Goal: Information Seeking & Learning: Understand process/instructions

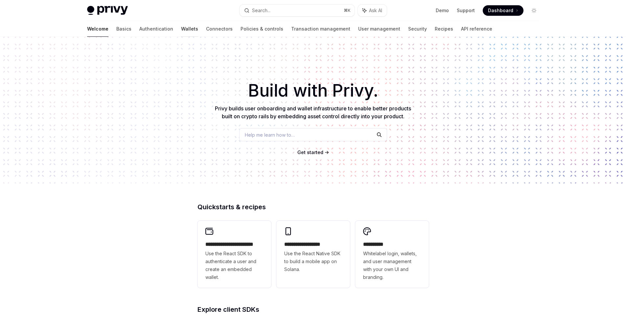
click at [181, 31] on link "Wallets" at bounding box center [189, 29] width 17 height 16
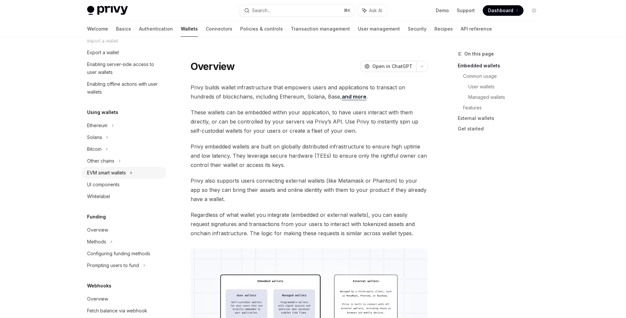
scroll to position [178, 0]
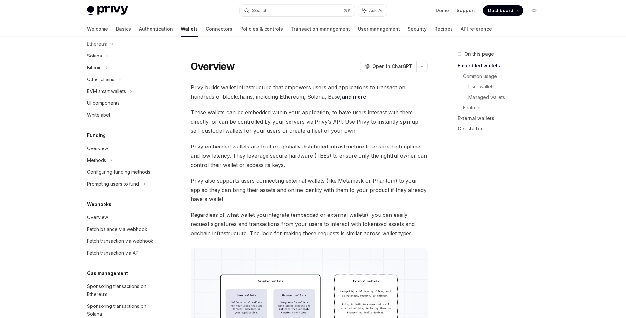
click at [98, 151] on div "Overview" at bounding box center [97, 149] width 21 height 8
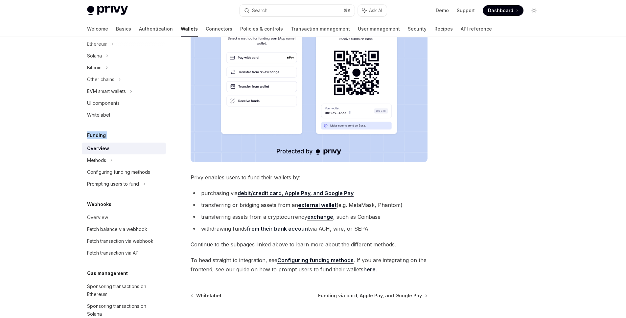
scroll to position [79, 0]
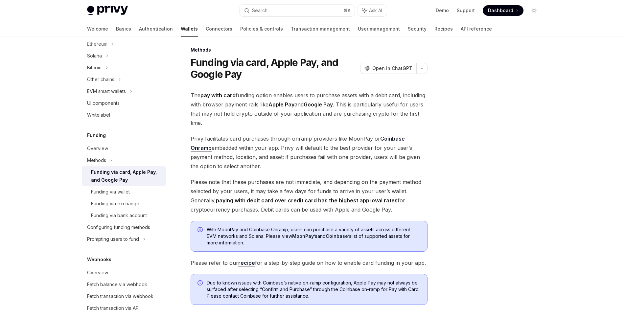
scroll to position [88, 0]
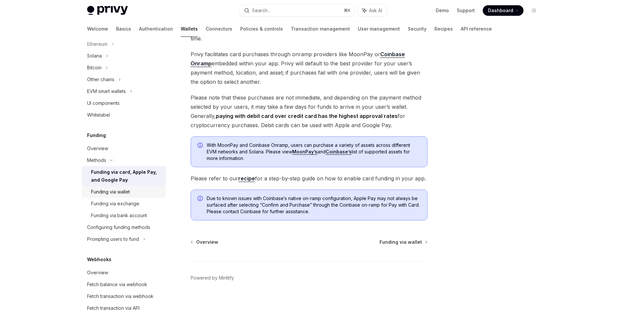
click at [130, 193] on div "Funding via wallet" at bounding box center [126, 192] width 71 height 8
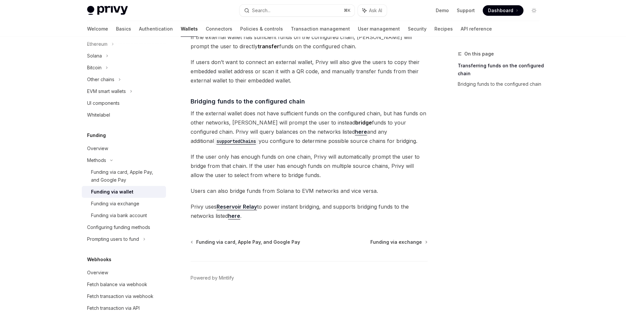
scroll to position [9, 0]
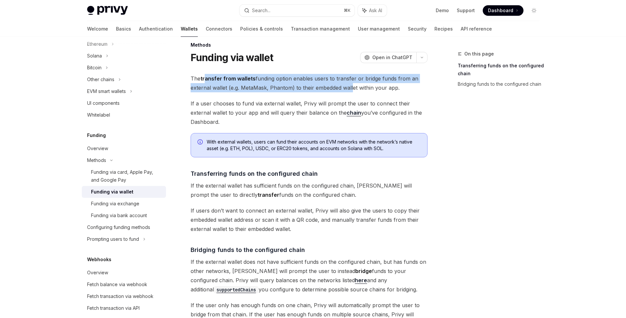
drag, startPoint x: 207, startPoint y: 81, endPoint x: 351, endPoint y: 91, distance: 144.4
click at [351, 91] on span "The transfer from wallets funding option enables users to transfer or bridge fu…" at bounding box center [309, 83] width 237 height 18
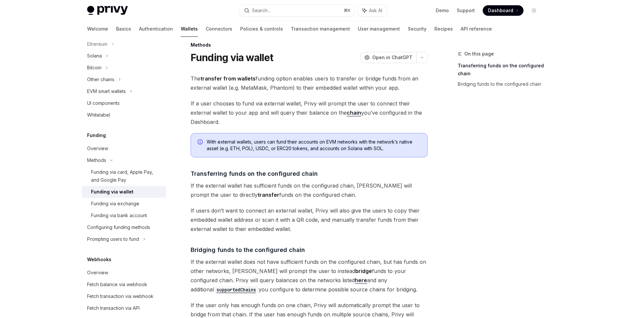
click at [254, 100] on span "If a user chooses to fund via external wallet, Privy will prompt the user to co…" at bounding box center [309, 113] width 237 height 28
drag, startPoint x: 237, startPoint y: 91, endPoint x: 400, endPoint y: 85, distance: 162.9
click at [400, 85] on span "The transfer from wallets funding option enables users to transfer or bridge fu…" at bounding box center [309, 83] width 237 height 18
drag, startPoint x: 191, startPoint y: 90, endPoint x: 415, endPoint y: 90, distance: 223.6
click at [415, 90] on span "The transfer from wallets funding option enables users to transfer or bridge fu…" at bounding box center [309, 83] width 237 height 18
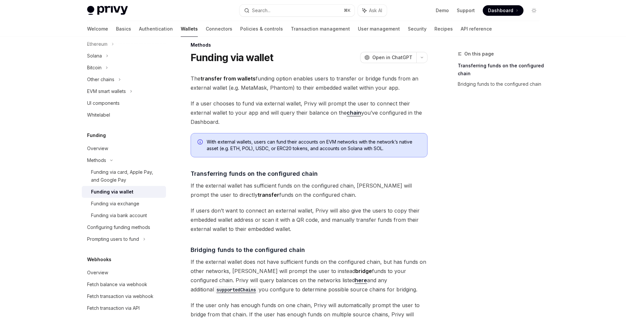
scroll to position [124, 0]
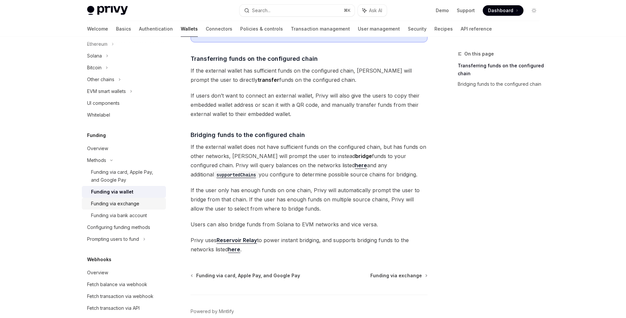
click at [128, 202] on div "Funding via exchange" at bounding box center [115, 204] width 48 height 8
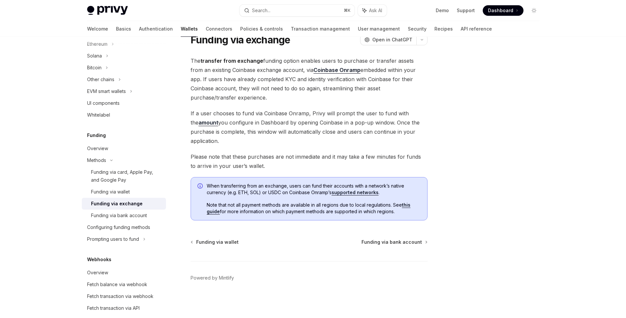
drag, startPoint x: 200, startPoint y: 66, endPoint x: 278, endPoint y: 97, distance: 83.5
click at [278, 97] on span "The transfer from exchange funding option enables users to purchase or transfer…" at bounding box center [309, 79] width 237 height 46
click at [123, 217] on div "Funding via bank account" at bounding box center [119, 216] width 56 height 8
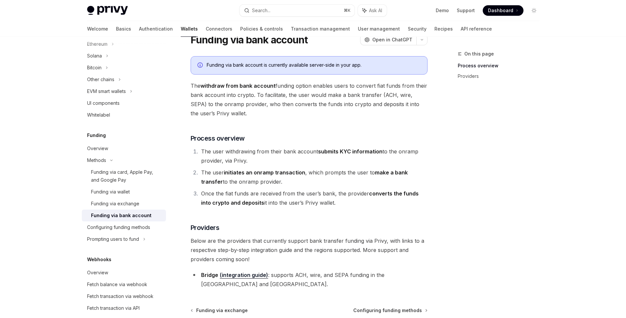
drag, startPoint x: 215, startPoint y: 88, endPoint x: 281, endPoint y: 111, distance: 69.5
click at [281, 111] on span "The withdraw from bank account funding option enables users to convert fiat fun…" at bounding box center [309, 99] width 237 height 37
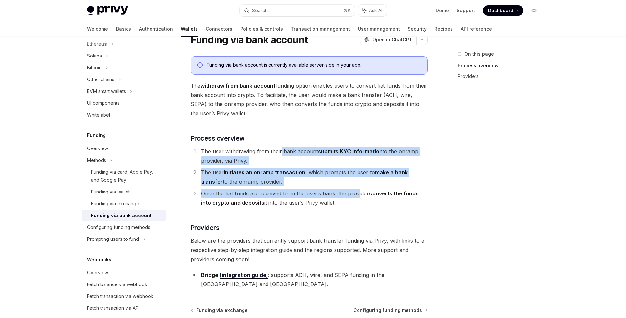
drag, startPoint x: 281, startPoint y: 154, endPoint x: 357, endPoint y: 202, distance: 90.2
click at [358, 198] on ol "The user withdrawing from their bank account submits KYC information to the onr…" at bounding box center [309, 177] width 237 height 61
click at [146, 229] on div "Configuring funding methods" at bounding box center [118, 228] width 63 height 8
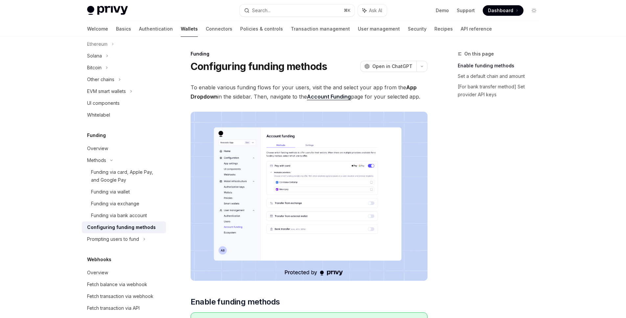
drag, startPoint x: 196, startPoint y: 80, endPoint x: 199, endPoint y: 74, distance: 6.2
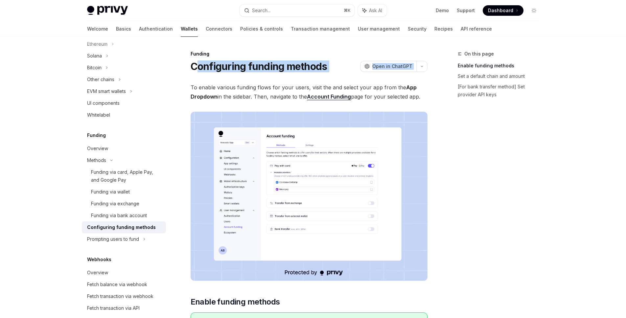
drag, startPoint x: 200, startPoint y: 69, endPoint x: 334, endPoint y: 82, distance: 135.1
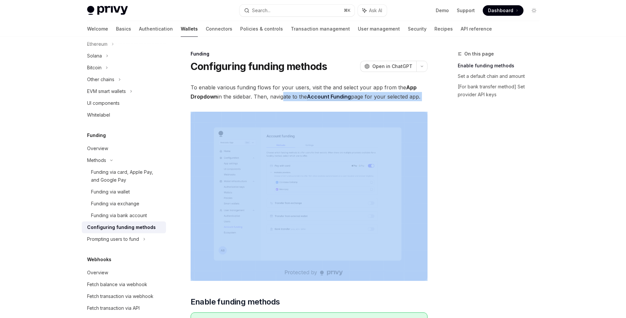
drag, startPoint x: 281, startPoint y: 93, endPoint x: 394, endPoint y: 175, distance: 139.5
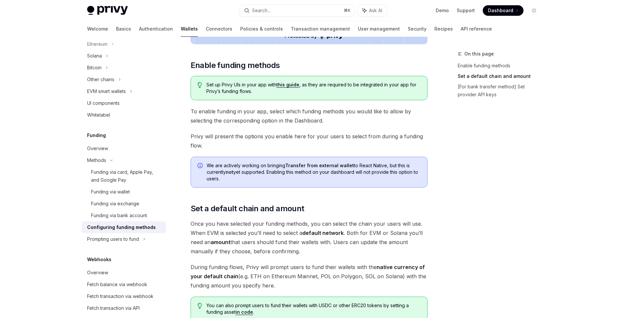
scroll to position [374, 0]
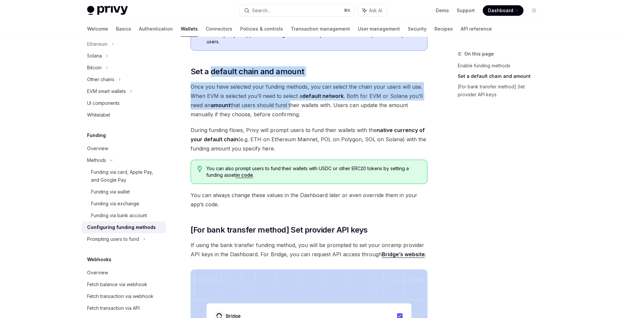
drag, startPoint x: 211, startPoint y: 72, endPoint x: 289, endPoint y: 101, distance: 83.4
click at [289, 101] on div "To enable various funding flows for your users, visit the and select your app f…" at bounding box center [309, 74] width 237 height 730
click at [266, 109] on span "Once you have selected your funding methods, you can select the chain your user…" at bounding box center [309, 100] width 237 height 37
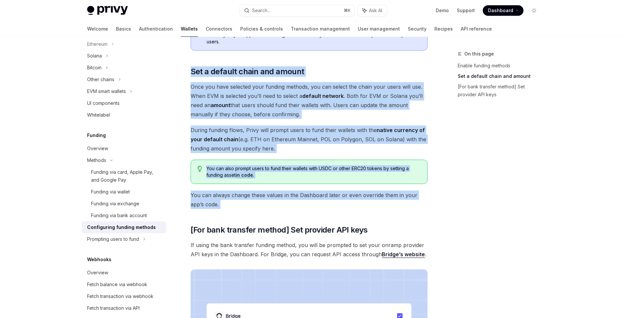
drag, startPoint x: 192, startPoint y: 76, endPoint x: 354, endPoint y: 212, distance: 211.2
click at [354, 212] on div "To enable various funding flows for your users, visit the and select your app f…" at bounding box center [309, 74] width 237 height 730
click at [225, 74] on span "Set a default chain and amount" at bounding box center [248, 71] width 114 height 11
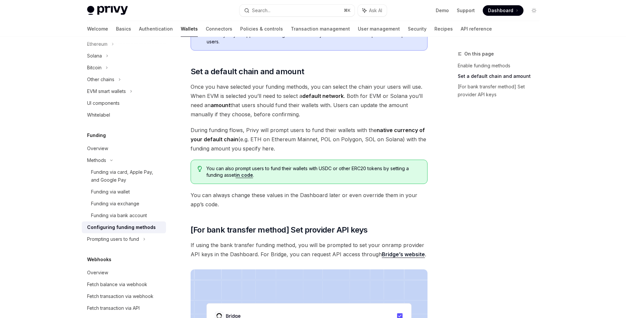
scroll to position [390, 0]
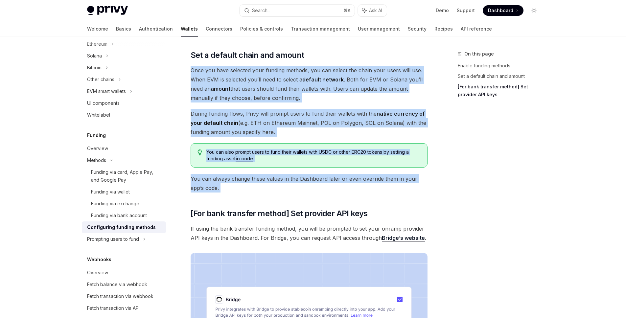
drag, startPoint x: 247, startPoint y: 65, endPoint x: 346, endPoint y: 206, distance: 172.0
click at [346, 206] on div "To enable various funding flows for your users, visit the and select your app f…" at bounding box center [309, 58] width 237 height 730
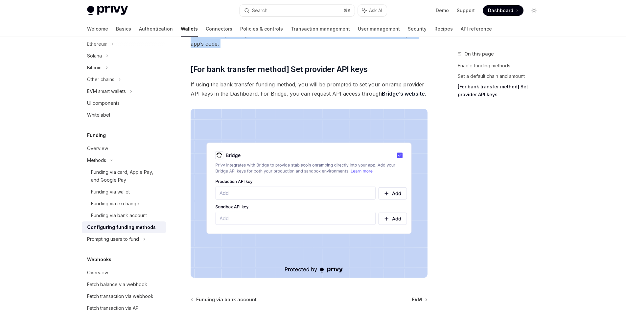
scroll to position [539, 0]
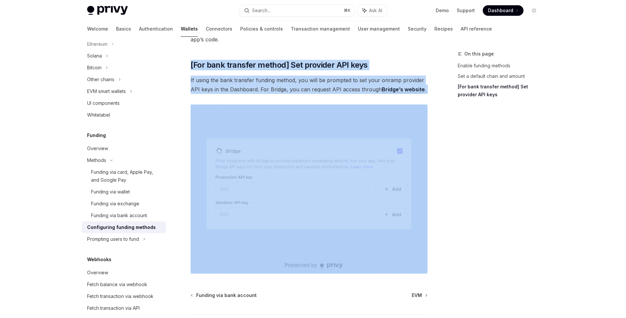
drag, startPoint x: 297, startPoint y: 59, endPoint x: 375, endPoint y: 94, distance: 85.1
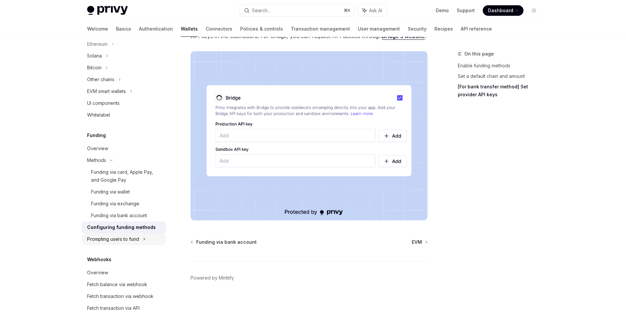
click at [105, 84] on div "Prompting users to fund" at bounding box center [100, 80] width 27 height 8
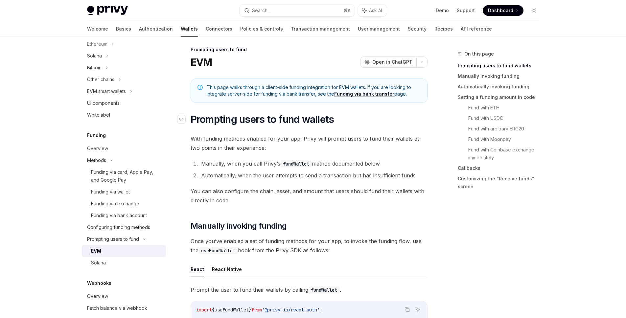
scroll to position [47, 0]
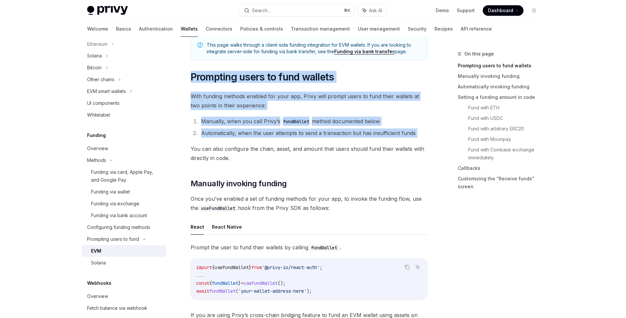
drag, startPoint x: 193, startPoint y: 74, endPoint x: 369, endPoint y: 142, distance: 189.0
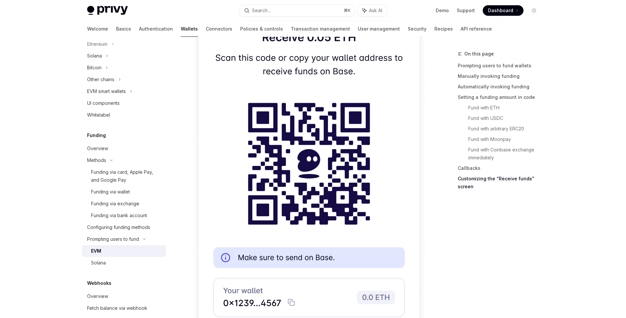
scroll to position [1953, 0]
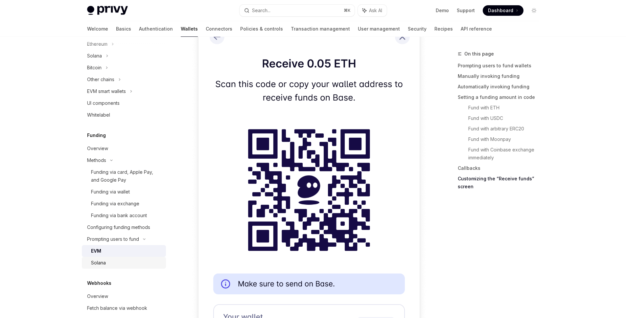
click at [143, 262] on div "Solana" at bounding box center [126, 263] width 71 height 8
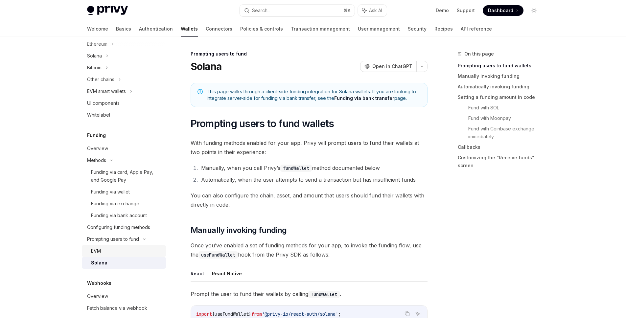
click at [141, 253] on div "EVM" at bounding box center [126, 251] width 71 height 8
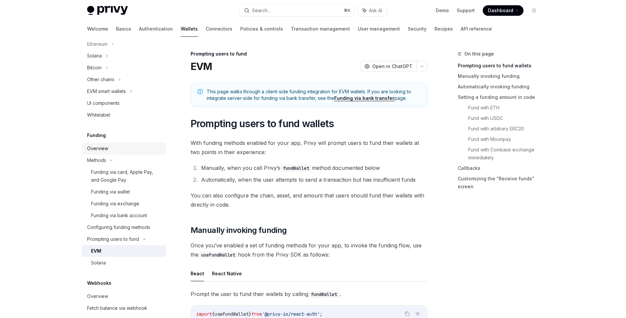
click at [110, 145] on div "Overview" at bounding box center [124, 149] width 75 height 8
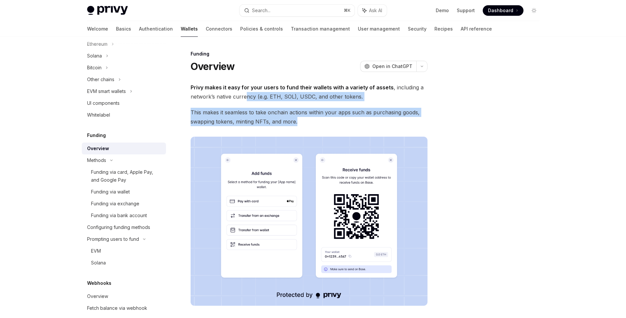
drag, startPoint x: 244, startPoint y: 96, endPoint x: 304, endPoint y: 125, distance: 65.9
click at [304, 125] on div "Privy makes it easy for your users to fund their wallets with a variety of asse…" at bounding box center [309, 250] width 237 height 335
click at [302, 126] on span "This makes it seamless to take onchain actions within your apps such as purchas…" at bounding box center [309, 117] width 237 height 18
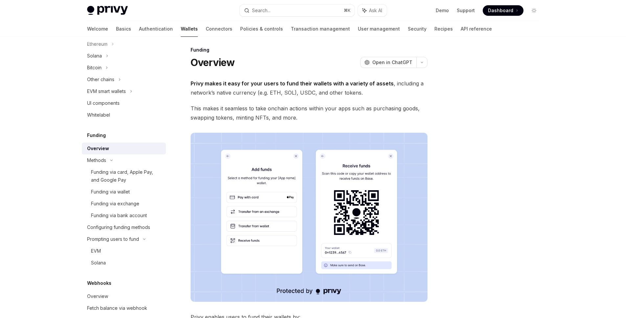
scroll to position [26, 0]
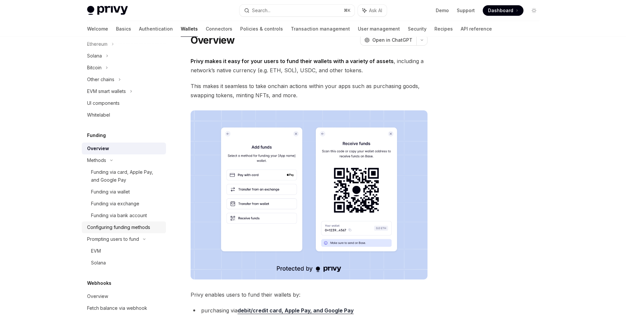
click at [135, 230] on div "Configuring funding methods" at bounding box center [118, 228] width 63 height 8
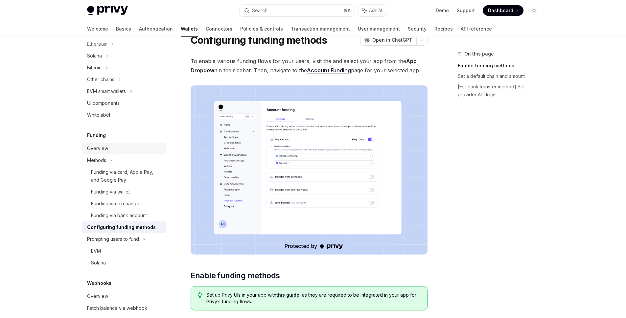
click at [124, 149] on div "Overview" at bounding box center [124, 149] width 75 height 8
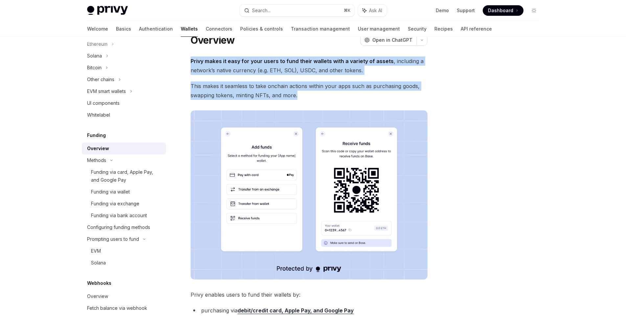
drag, startPoint x: 190, startPoint y: 65, endPoint x: 313, endPoint y: 95, distance: 127.1
click at [313, 95] on div "Funding Overview OpenAI Open in ChatGPT OpenAI Open in ChatGPT Privy makes it e…" at bounding box center [247, 257] width 363 height 466
click at [308, 98] on span "This makes it seamless to take onchain actions within your apps such as purchas…" at bounding box center [309, 91] width 237 height 18
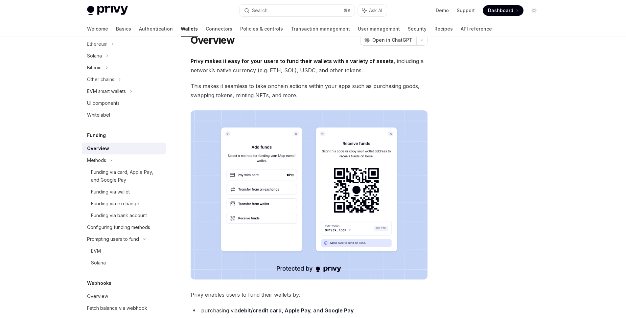
click at [442, 14] on ul "Demo Support Dashboard Dashboard" at bounding box center [480, 10] width 88 height 11
click at [114, 84] on div "Prompting users to fund" at bounding box center [100, 80] width 27 height 8
click at [136, 227] on div "Configuring funding methods" at bounding box center [118, 228] width 63 height 8
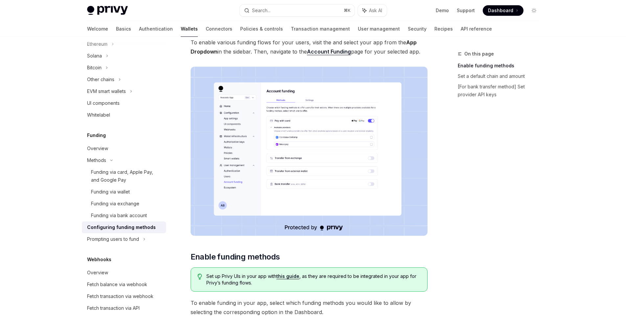
scroll to position [49, 0]
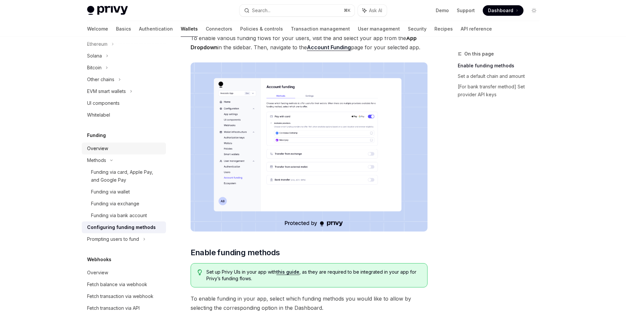
click at [127, 150] on div "Overview" at bounding box center [124, 149] width 75 height 8
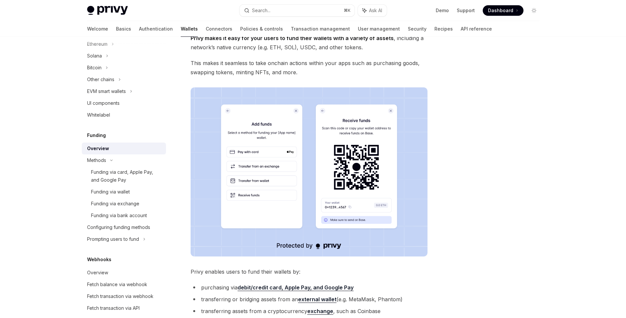
click at [452, 70] on div at bounding box center [495, 184] width 100 height 268
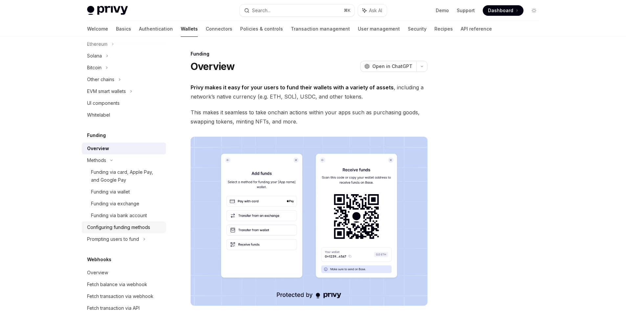
click at [139, 225] on div "Configuring funding methods" at bounding box center [118, 228] width 63 height 8
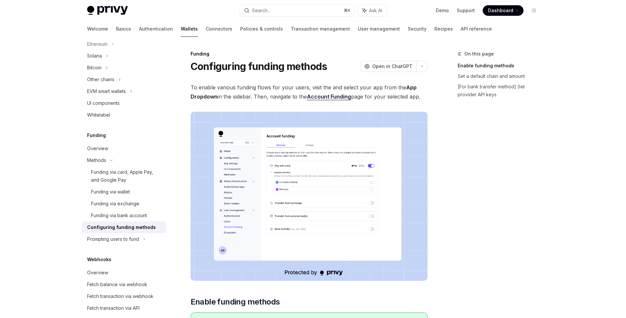
scroll to position [76, 0]
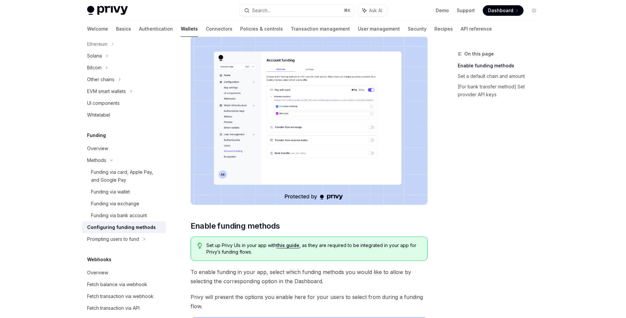
drag, startPoint x: 408, startPoint y: 114, endPoint x: 573, endPoint y: 0, distance: 200.1
click at [109, 150] on div "Overview" at bounding box center [124, 149] width 75 height 8
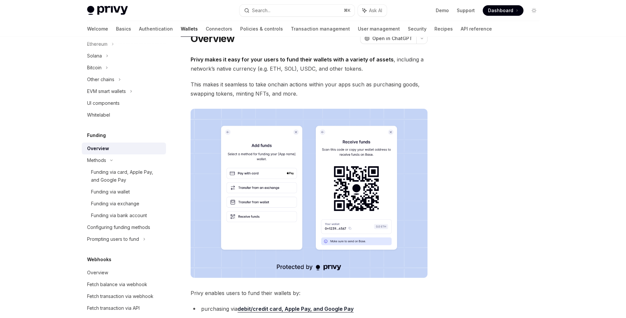
scroll to position [76, 0]
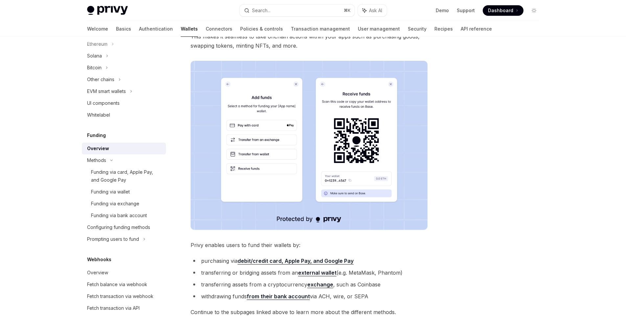
type textarea "*"
